Goal: Task Accomplishment & Management: Manage account settings

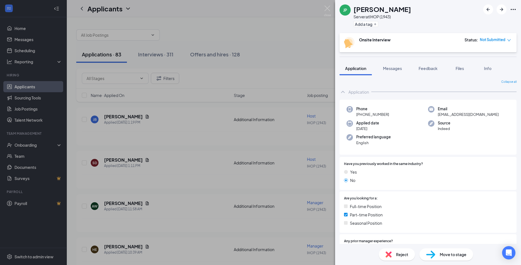
click at [252, 29] on div "JP [PERSON_NAME] Server at IHOP (1943) Add a tag Onsite Interview Status : Not …" at bounding box center [260, 132] width 521 height 265
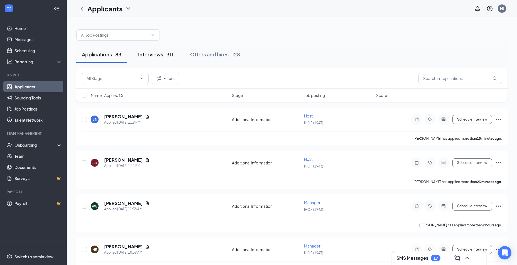
click at [158, 54] on div "Interviews · 311" at bounding box center [155, 54] width 35 height 7
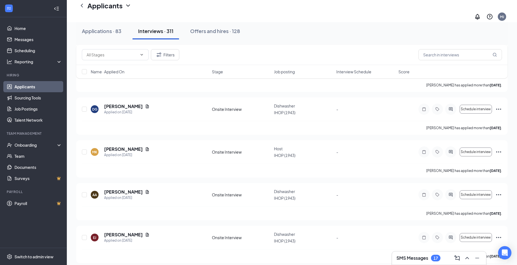
scroll to position [1419, 0]
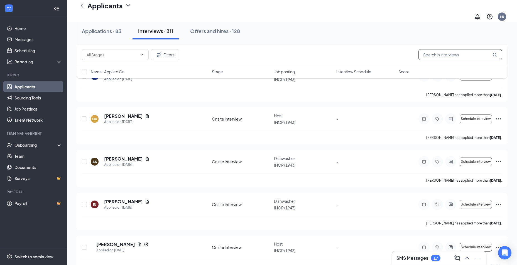
click at [470, 56] on input "text" at bounding box center [459, 54] width 83 height 11
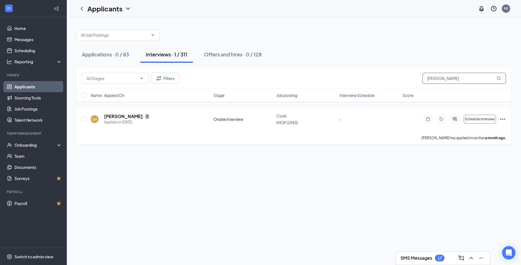
type input "[PERSON_NAME]"
click at [229, 123] on div "SH [PERSON_NAME] Applied on [DATE] Onsite Interview Cook IHOP (1943) - Schedule…" at bounding box center [294, 122] width 424 height 18
click at [429, 118] on icon "Note" at bounding box center [427, 119] width 3 height 4
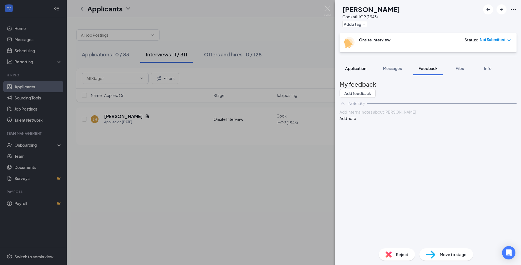
click at [359, 71] on button "Application" at bounding box center [356, 68] width 32 height 14
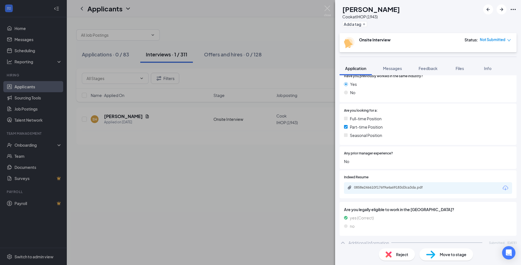
scroll to position [76, 0]
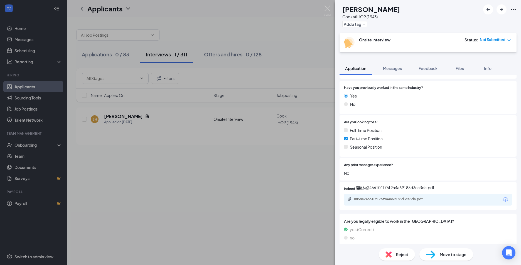
click at [348, 201] on icon "Paperclip" at bounding box center [349, 199] width 4 height 4
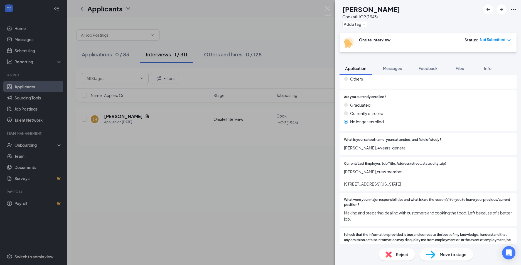
scroll to position [466, 0]
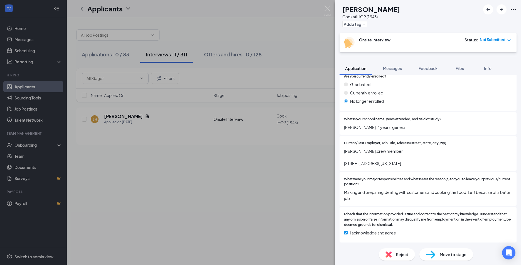
click at [508, 41] on icon "down" at bounding box center [509, 40] width 4 height 4
click at [479, 58] on span "Assign Time" at bounding box center [482, 61] width 31 height 6
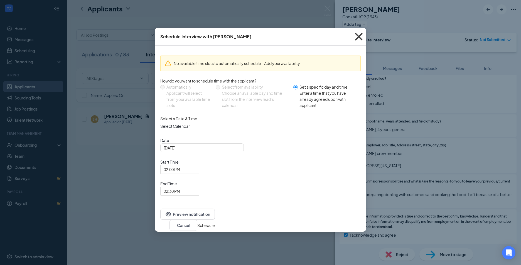
click at [359, 36] on icon "Cross" at bounding box center [358, 36] width 15 height 15
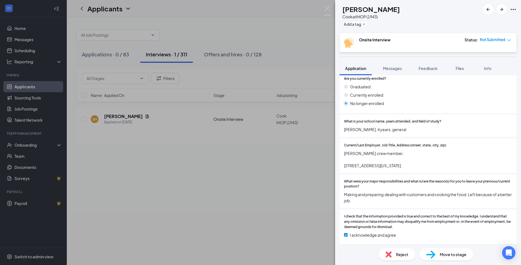
click at [219, 56] on div "SH [PERSON_NAME] at IHOP (1943) Add a tag Onsite Interview Status : Not Submitt…" at bounding box center [260, 132] width 521 height 265
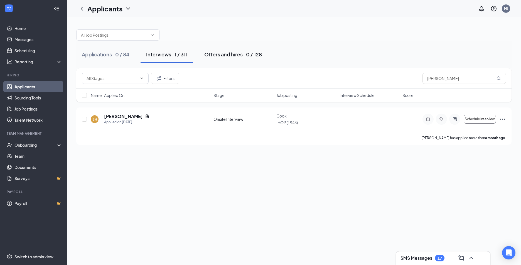
click at [220, 53] on div "Offers and hires · 0 / 128" at bounding box center [233, 54] width 58 height 7
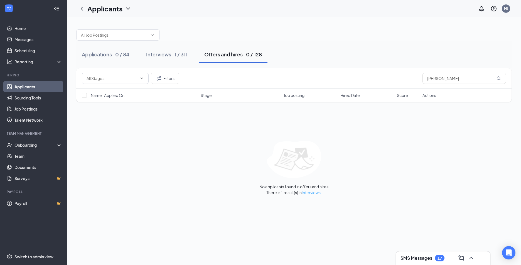
click at [306, 193] on link "Interviews" at bounding box center [311, 192] width 19 height 5
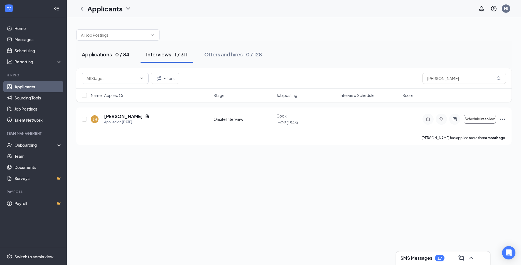
click at [99, 56] on div "Applications · 0 / 84" at bounding box center [106, 54] width 48 height 7
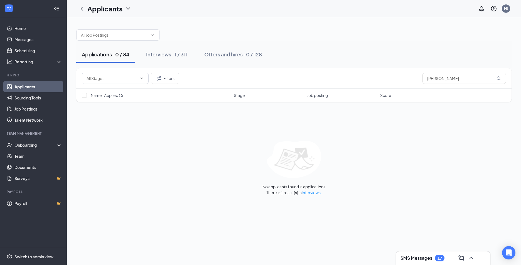
click at [446, 253] on div "SMS Messages 17" at bounding box center [443, 258] width 94 height 13
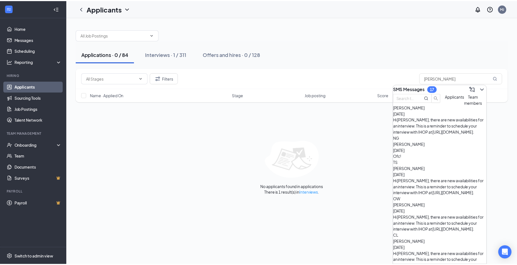
scroll to position [246, 0]
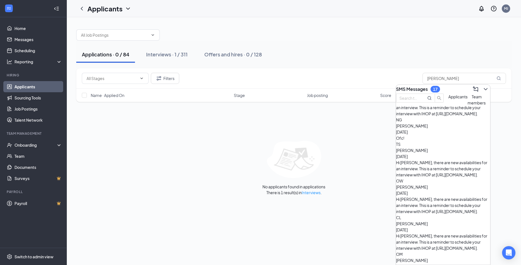
click at [38, 85] on link "Applicants" at bounding box center [38, 86] width 48 height 11
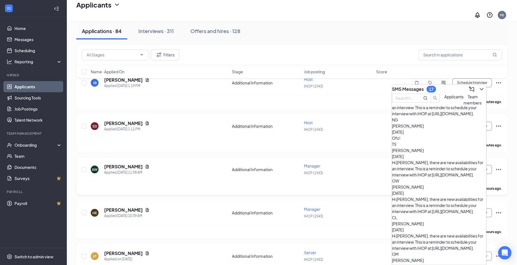
scroll to position [139, 0]
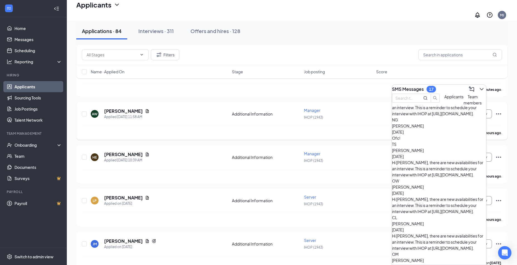
click at [365, 118] on div "AW [PERSON_NAME] Applied [DATE] 11:58 AM Additional Information Manager IHOP (1…" at bounding box center [292, 117] width 420 height 18
click at [478, 86] on icon "ChevronDown" at bounding box center [481, 89] width 7 height 7
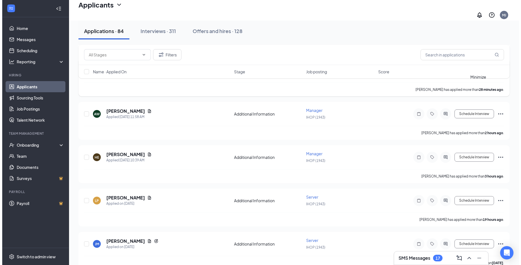
scroll to position [0, 0]
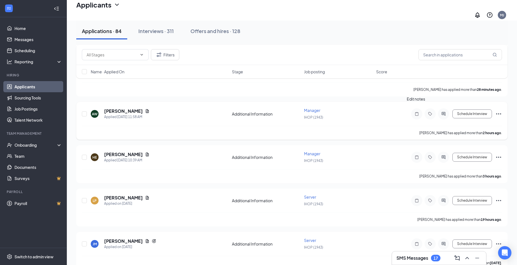
click at [416, 112] on icon "Note" at bounding box center [416, 114] width 7 height 4
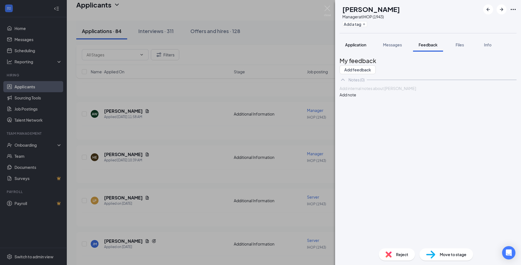
click at [354, 45] on span "Application" at bounding box center [355, 44] width 21 height 5
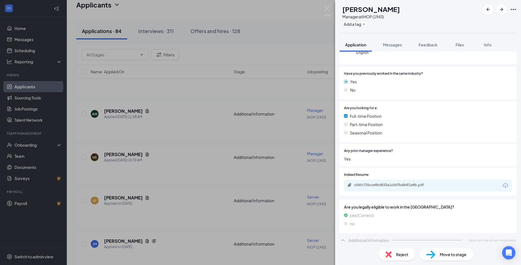
scroll to position [69, 0]
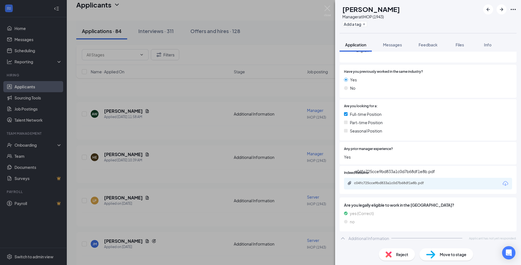
click at [360, 182] on div "c04fc725cce9bd833a1c0d7b68df1e8b.pdf" at bounding box center [393, 183] width 78 height 4
